Goal: Transaction & Acquisition: Purchase product/service

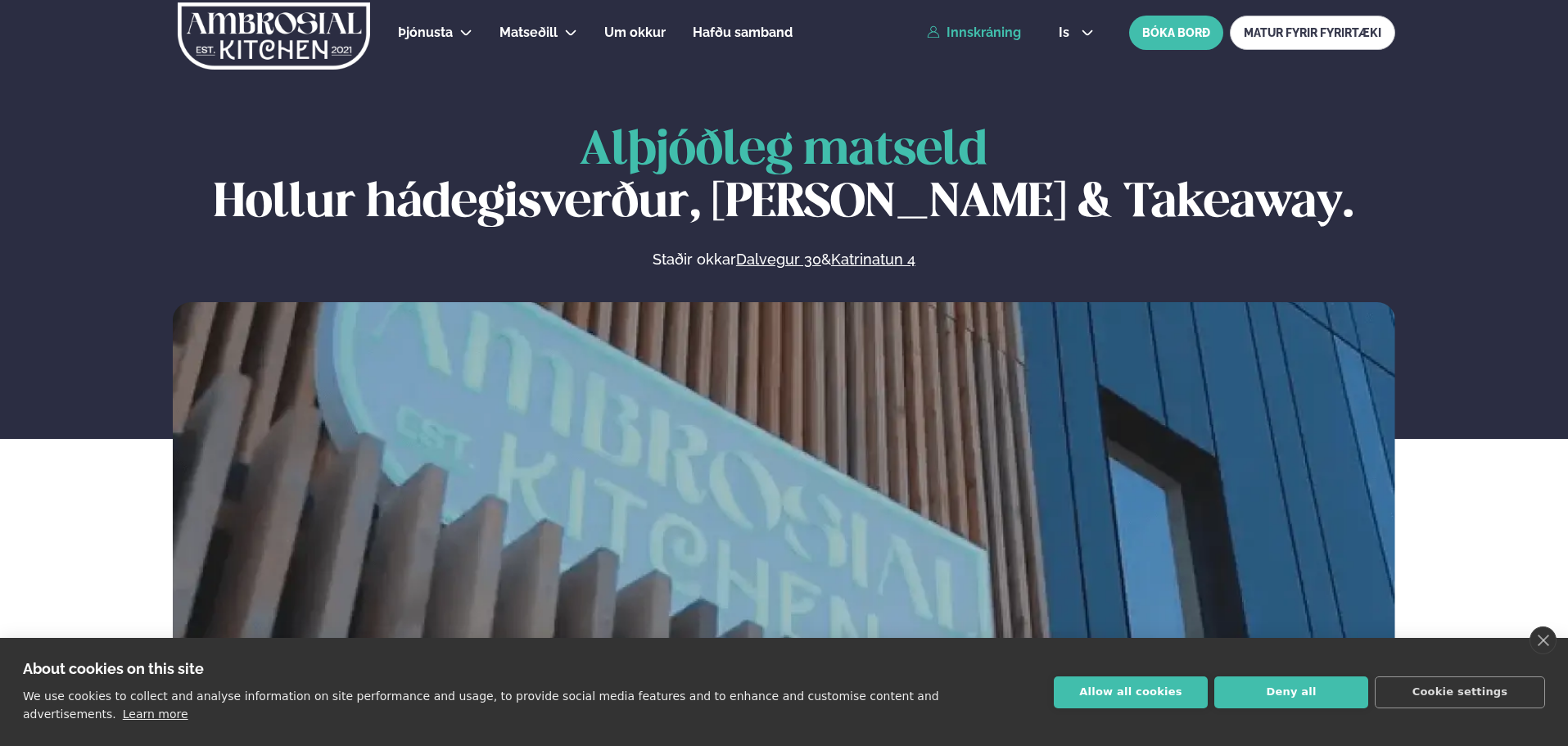
click at [995, 29] on link "Innskráning" at bounding box center [973, 32] width 94 height 14
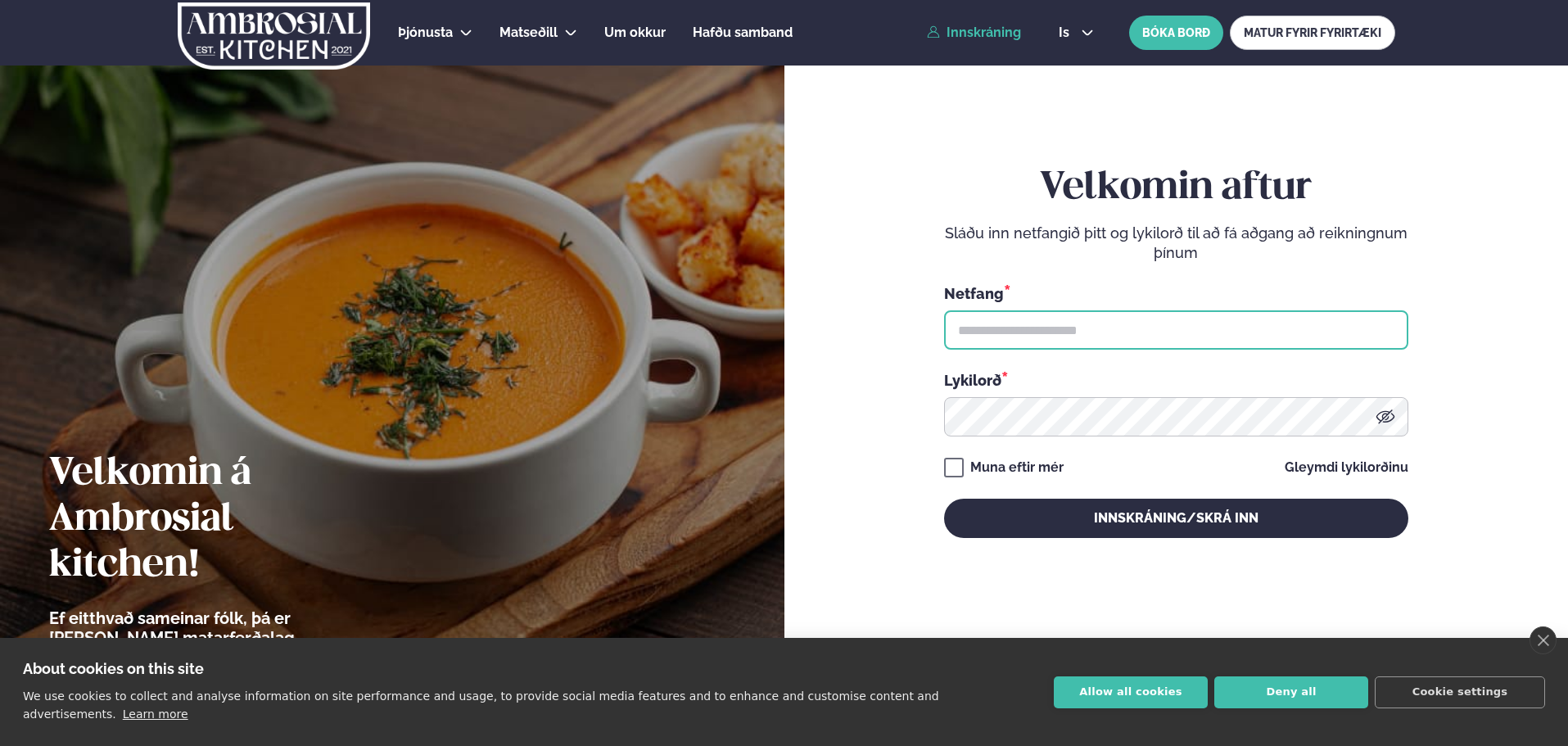
click at [1060, 332] on input "text" at bounding box center [1176, 330] width 465 height 39
click at [1100, 325] on input "text" at bounding box center [1176, 330] width 465 height 39
type input "**********"
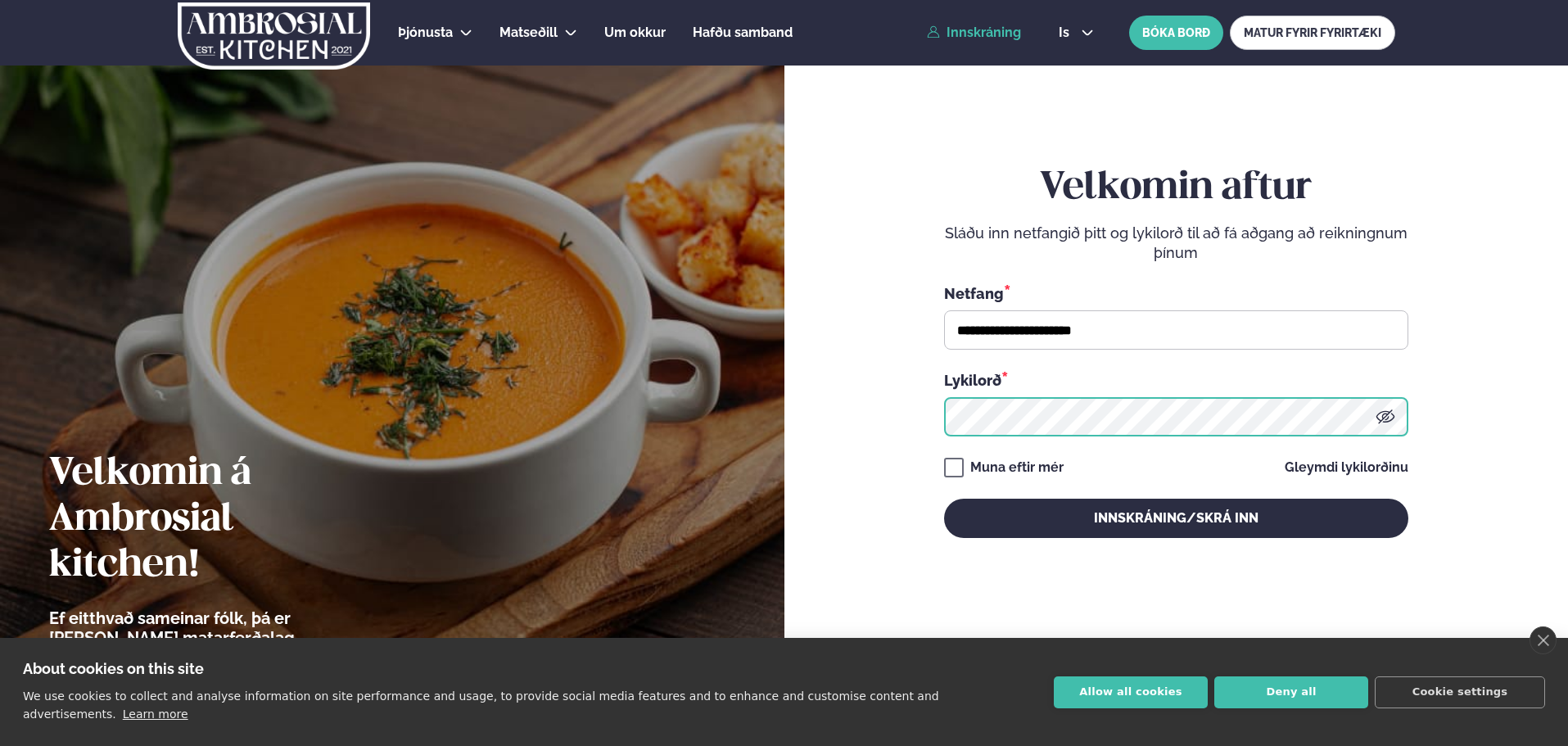
click at [944, 499] on button "Innskráning/Skrá inn" at bounding box center [1176, 519] width 465 height 39
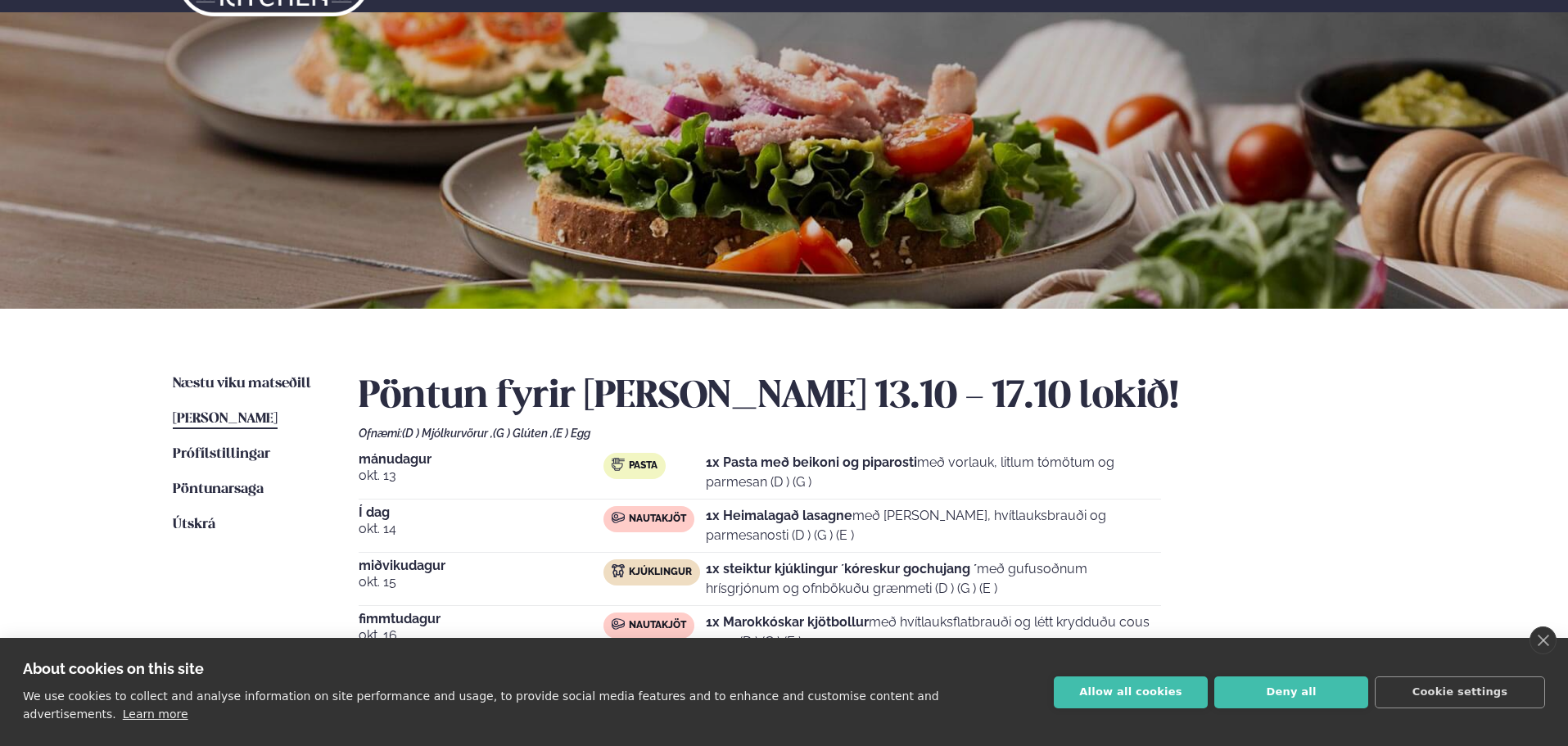
scroll to position [81, 0]
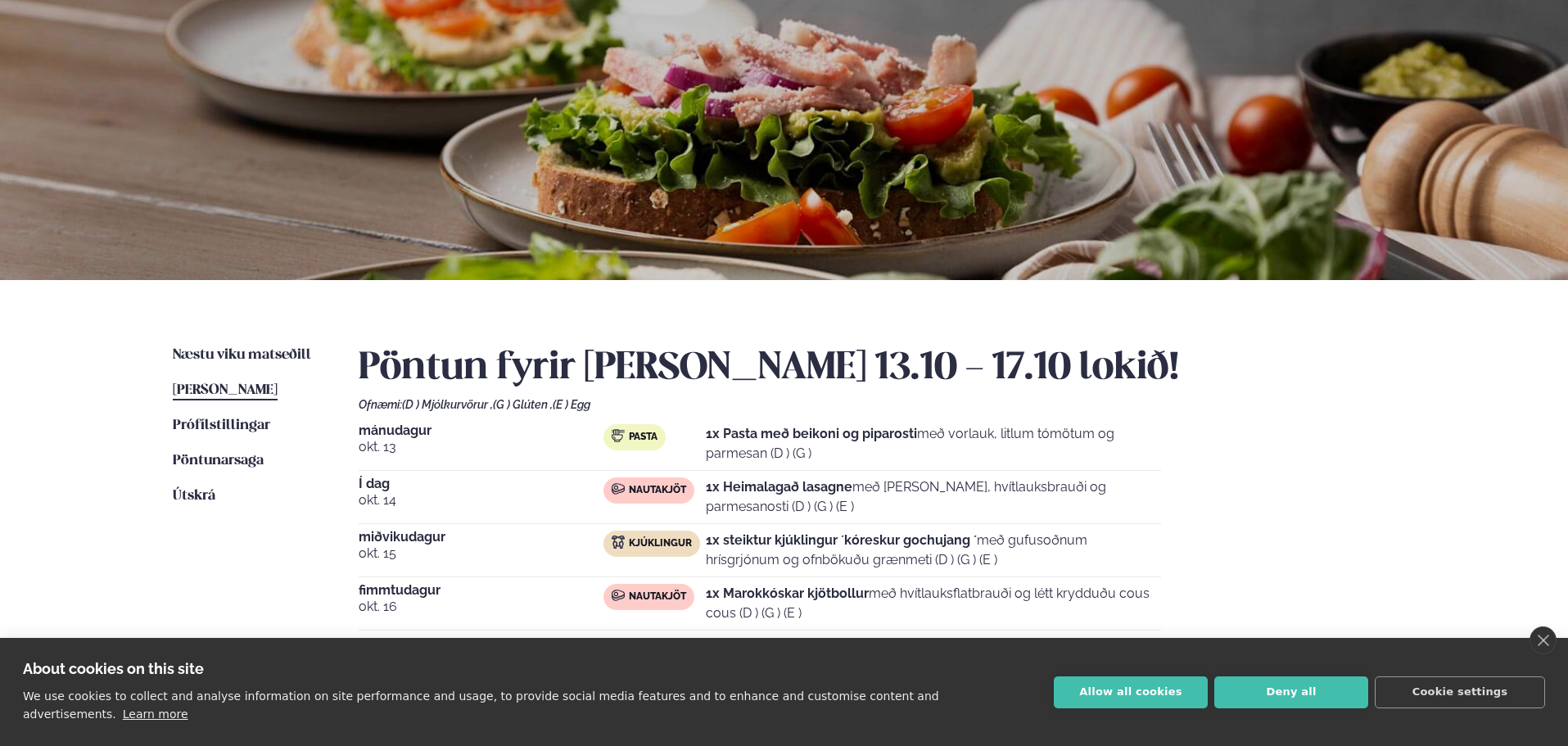
drag, startPoint x: 858, startPoint y: 487, endPoint x: 1281, endPoint y: 500, distance: 423.2
click at [1275, 500] on div "[DATE] Pasta 1x Pasta með beikoni og piparosti með vorlauk, litlum tómötum og p…" at bounding box center [878, 551] width 1037 height 253
click at [1283, 500] on div "[DATE] Pasta 1x Pasta með beikoni og piparosti með vorlauk, litlum tómötum og p…" at bounding box center [878, 551] width 1037 height 253
click at [853, 492] on strong "1x Heimalagað lasagne" at bounding box center [779, 486] width 147 height 15
drag, startPoint x: 869, startPoint y: 536, endPoint x: 933, endPoint y: 536, distance: 64.0
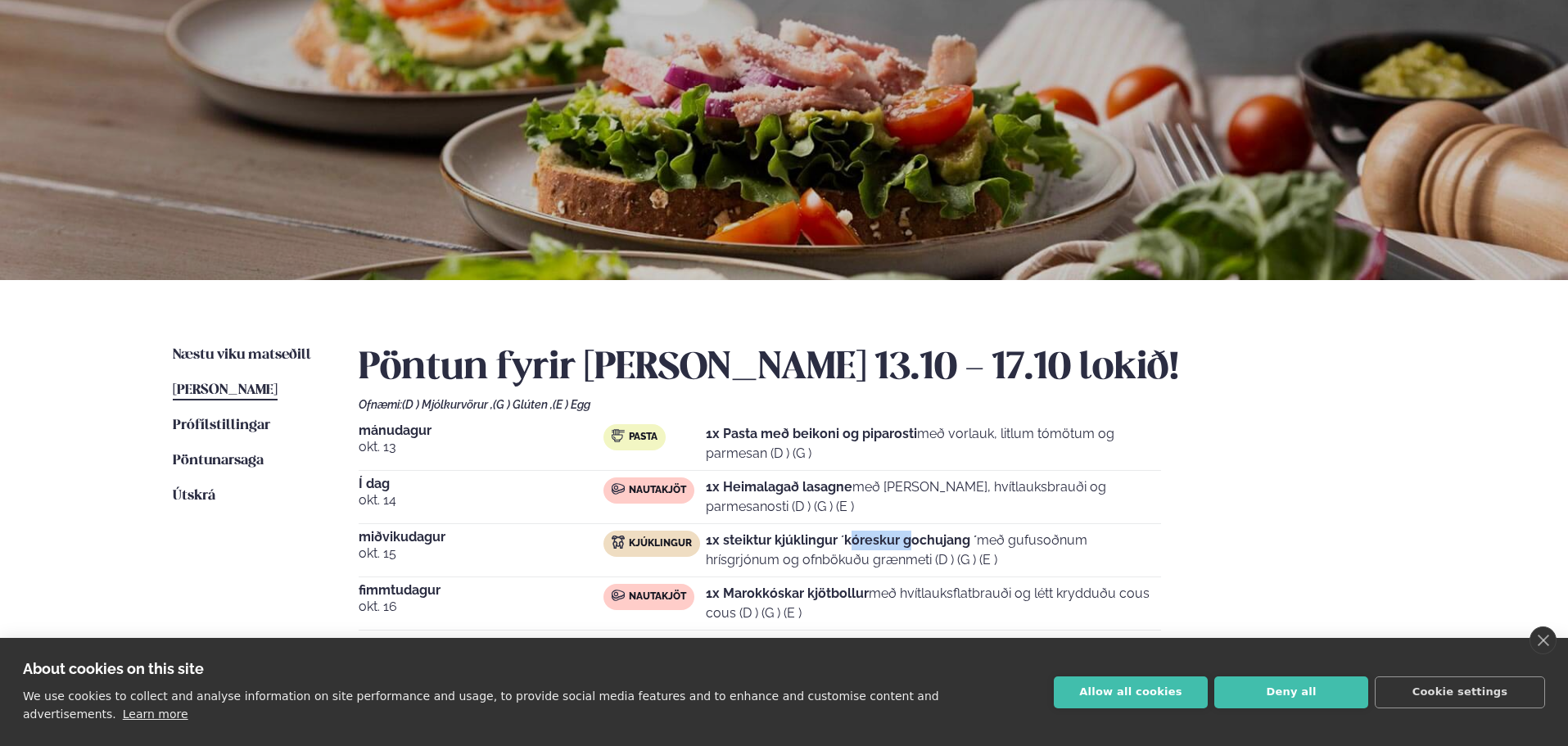
click at [924, 536] on strong "1x steiktur kjúklingur ´kóreskur gochujang ´" at bounding box center [841, 539] width 271 height 15
click at [935, 537] on strong "1x steiktur kjúklingur ´kóreskur gochujang ´" at bounding box center [841, 539] width 271 height 15
drag, startPoint x: 806, startPoint y: 589, endPoint x: 1038, endPoint y: 586, distance: 232.0
click at [1035, 586] on p "1x Marokkóskar kjötbollur með hvítlauksflatbrauði og létt krydduðu cous cous (D…" at bounding box center [933, 604] width 455 height 39
click at [1040, 586] on p "1x Marokkóskar kjötbollur með hvítlauksflatbrauði og létt krydduðu cous cous (D…" at bounding box center [933, 604] width 455 height 39
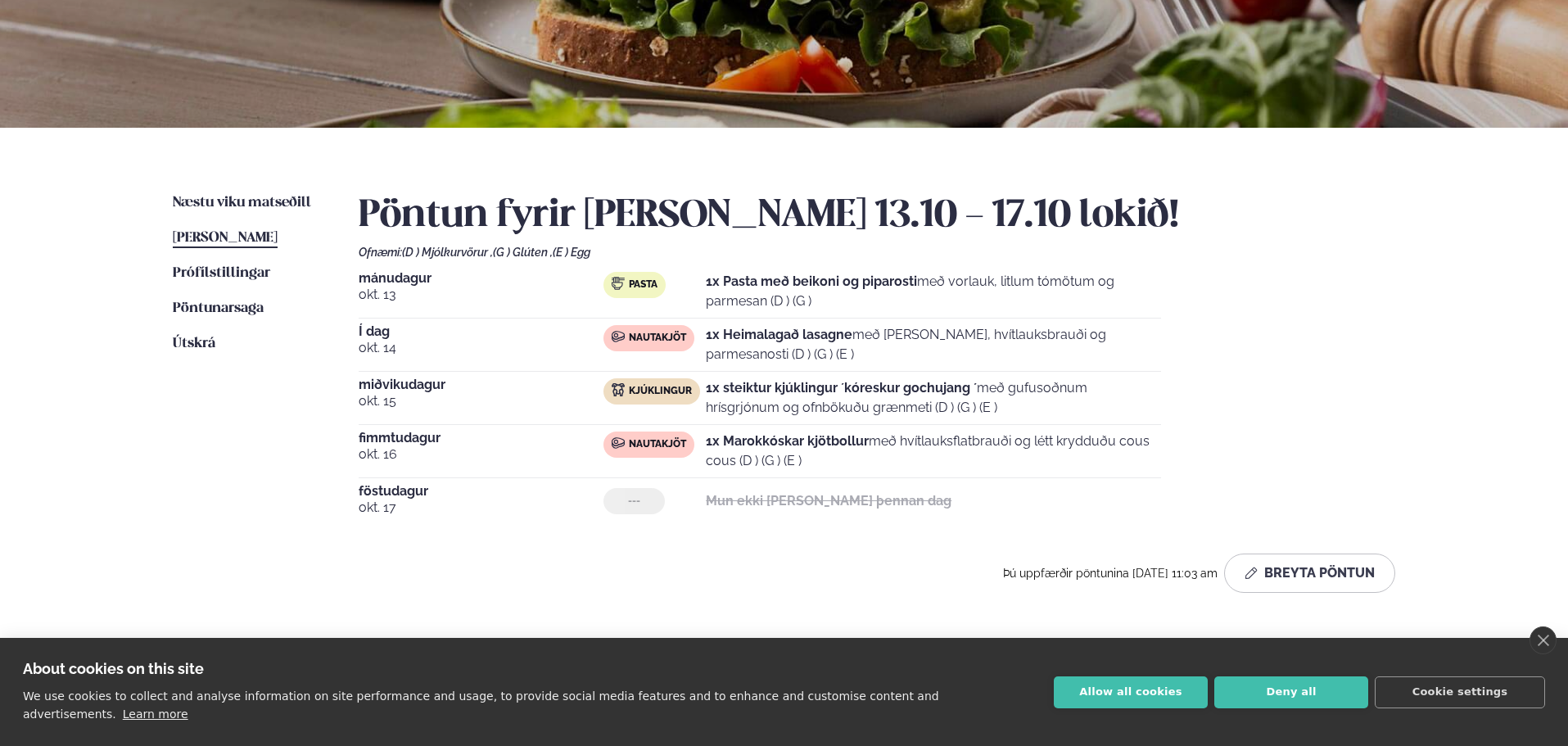
scroll to position [245, 0]
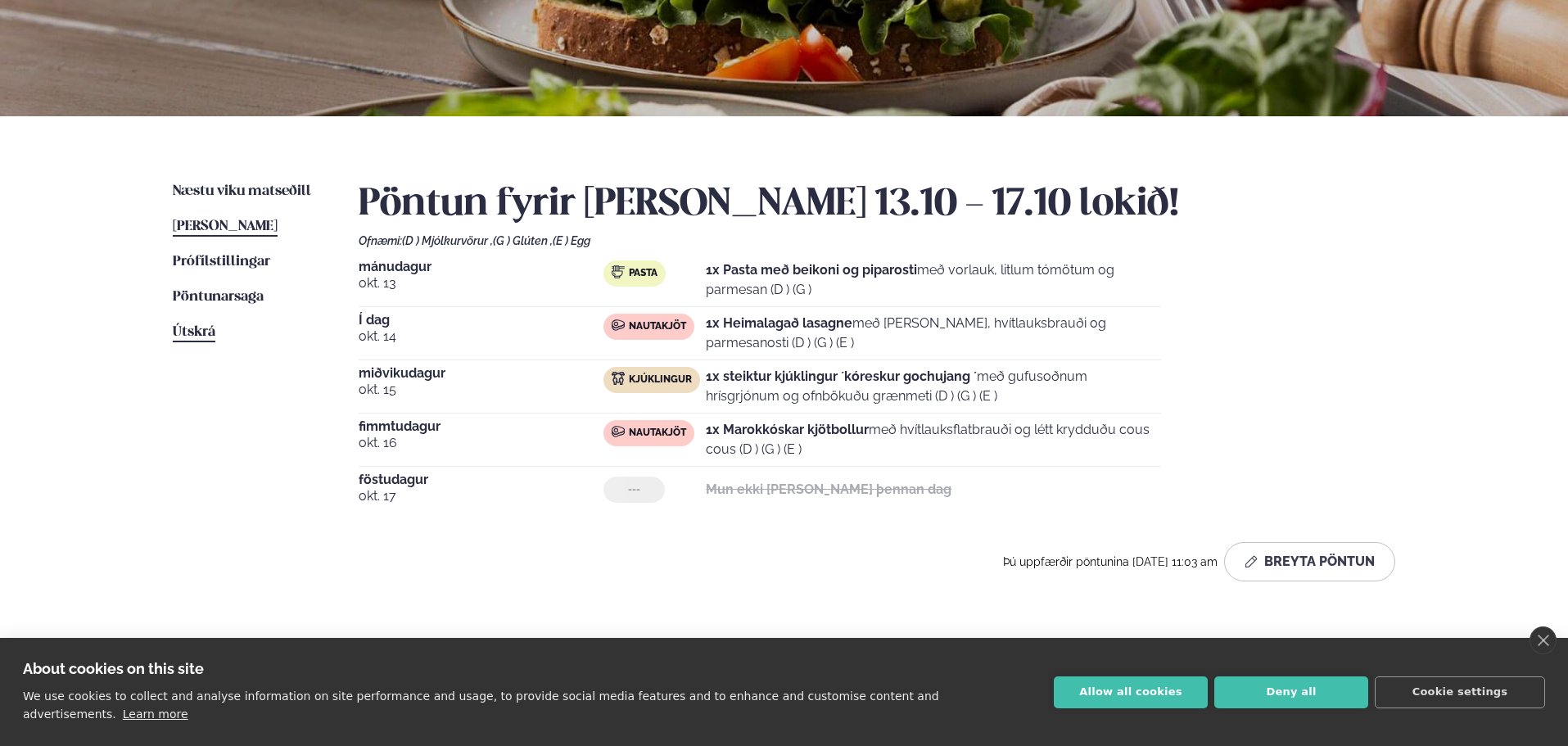
click at [185, 327] on span "Útskrá" at bounding box center [194, 332] width 43 height 14
